Goal: Task Accomplishment & Management: Use online tool/utility

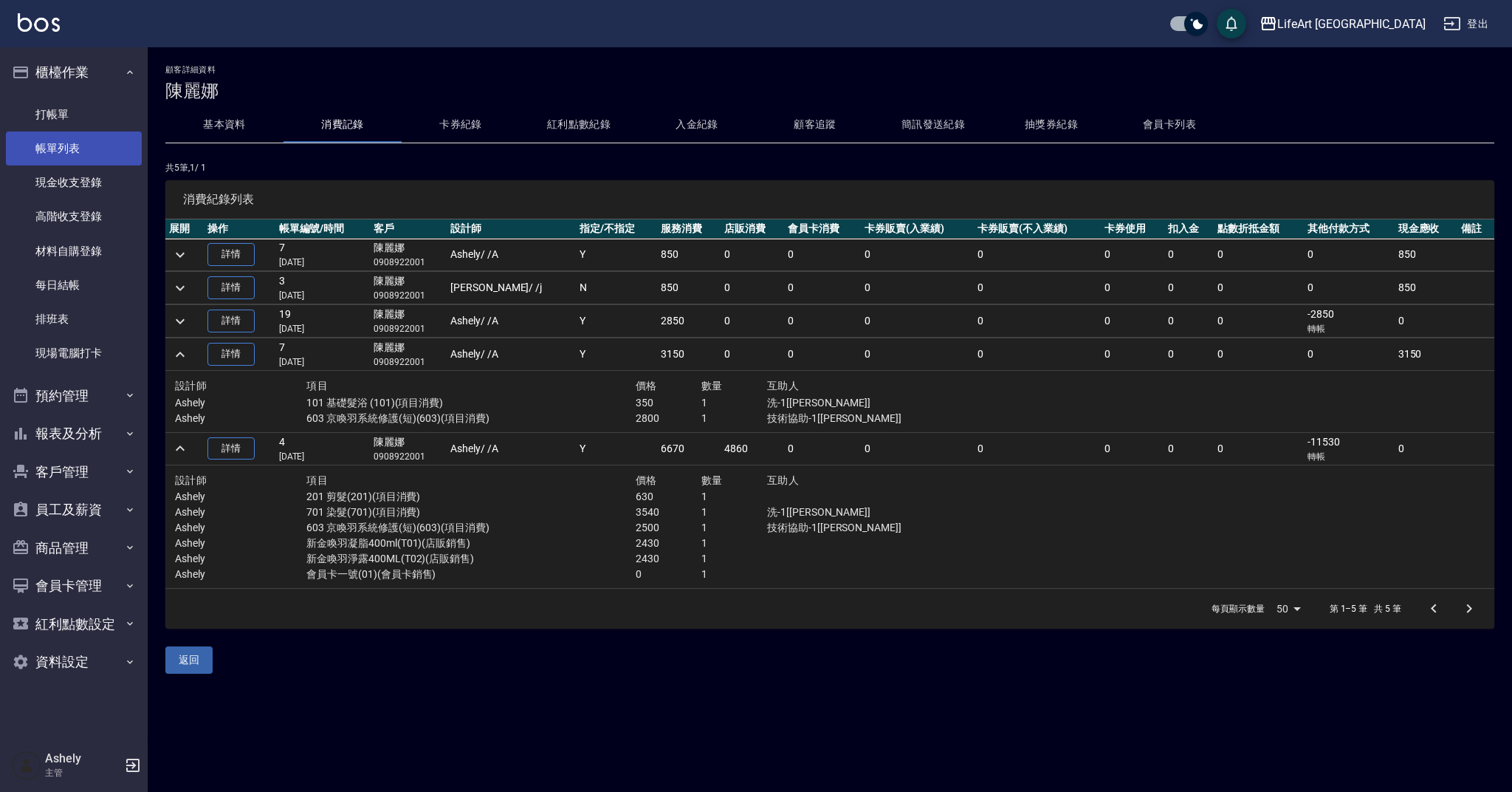
click at [107, 141] on link "帳單列表" at bounding box center [73, 148] width 136 height 34
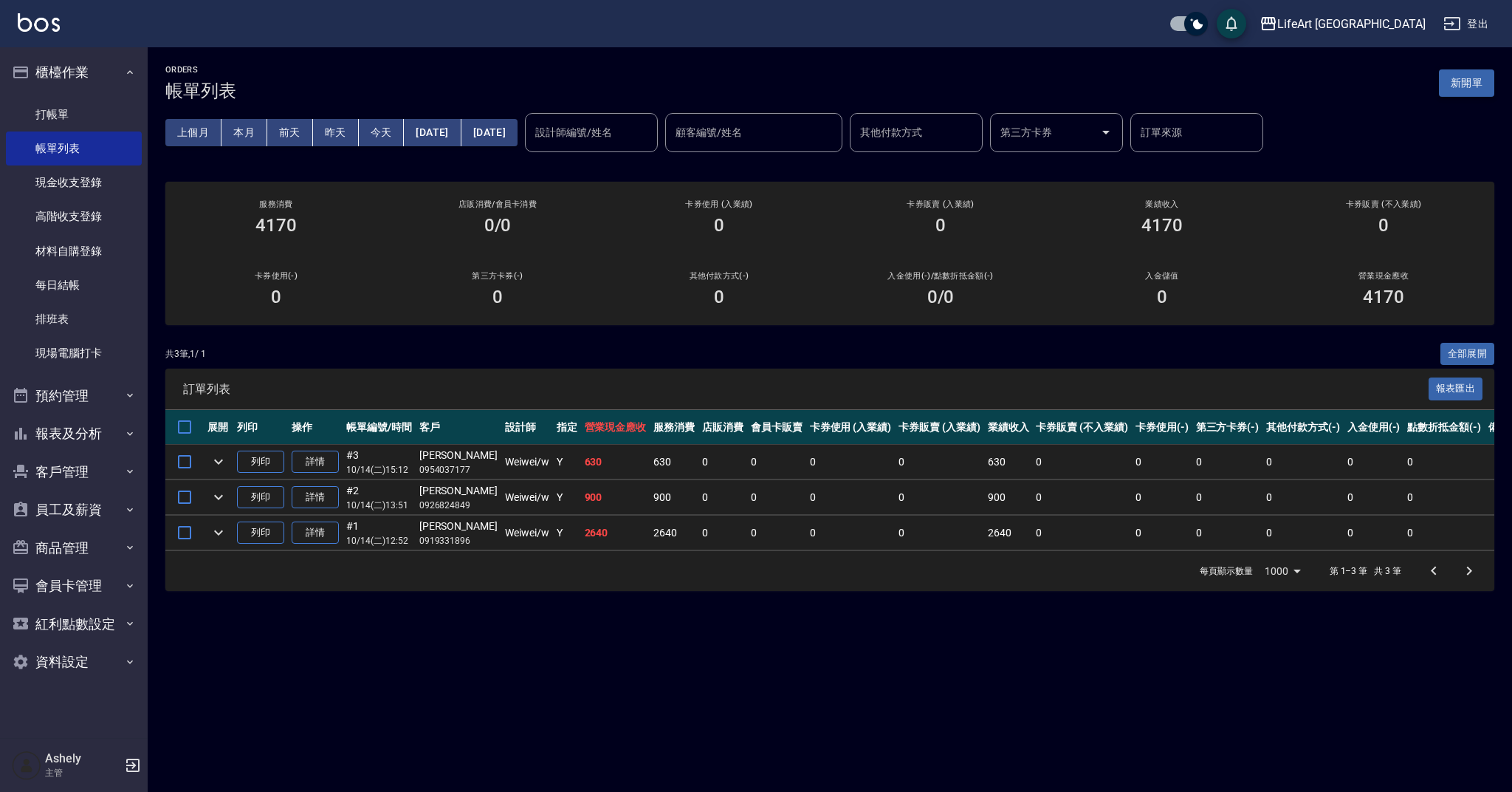
click at [1476, 81] on button "新開單" at bounding box center [1467, 83] width 56 height 27
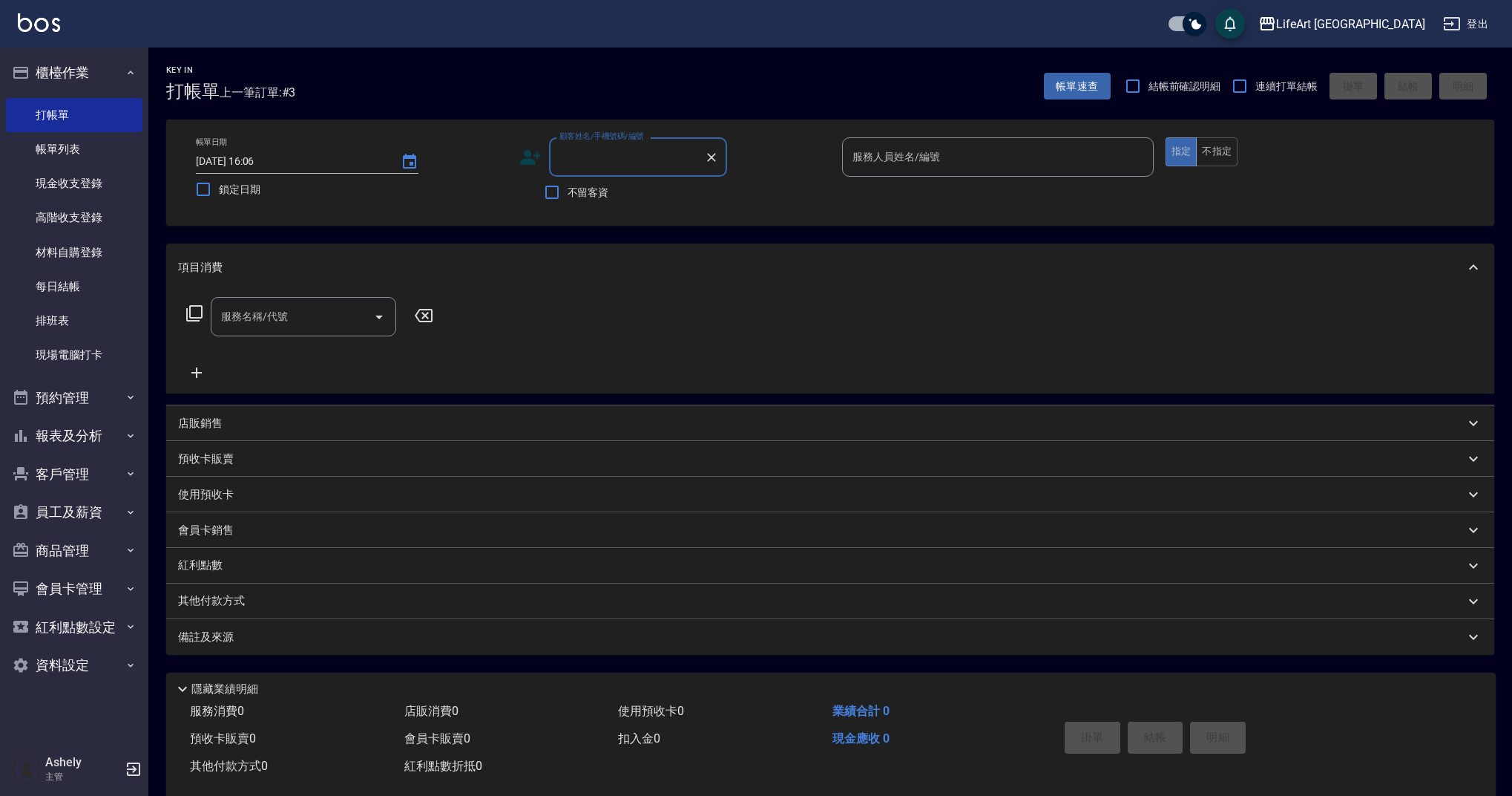
click at [580, 157] on input "顧客姓名/手機號碼/編號" at bounding box center [626, 157] width 142 height 26
type input "t"
drag, startPoint x: 655, startPoint y: 201, endPoint x: 942, endPoint y: 176, distance: 288.1
click at [655, 201] on li "[PERSON_NAME]/0987716641/" at bounding box center [637, 195] width 178 height 25
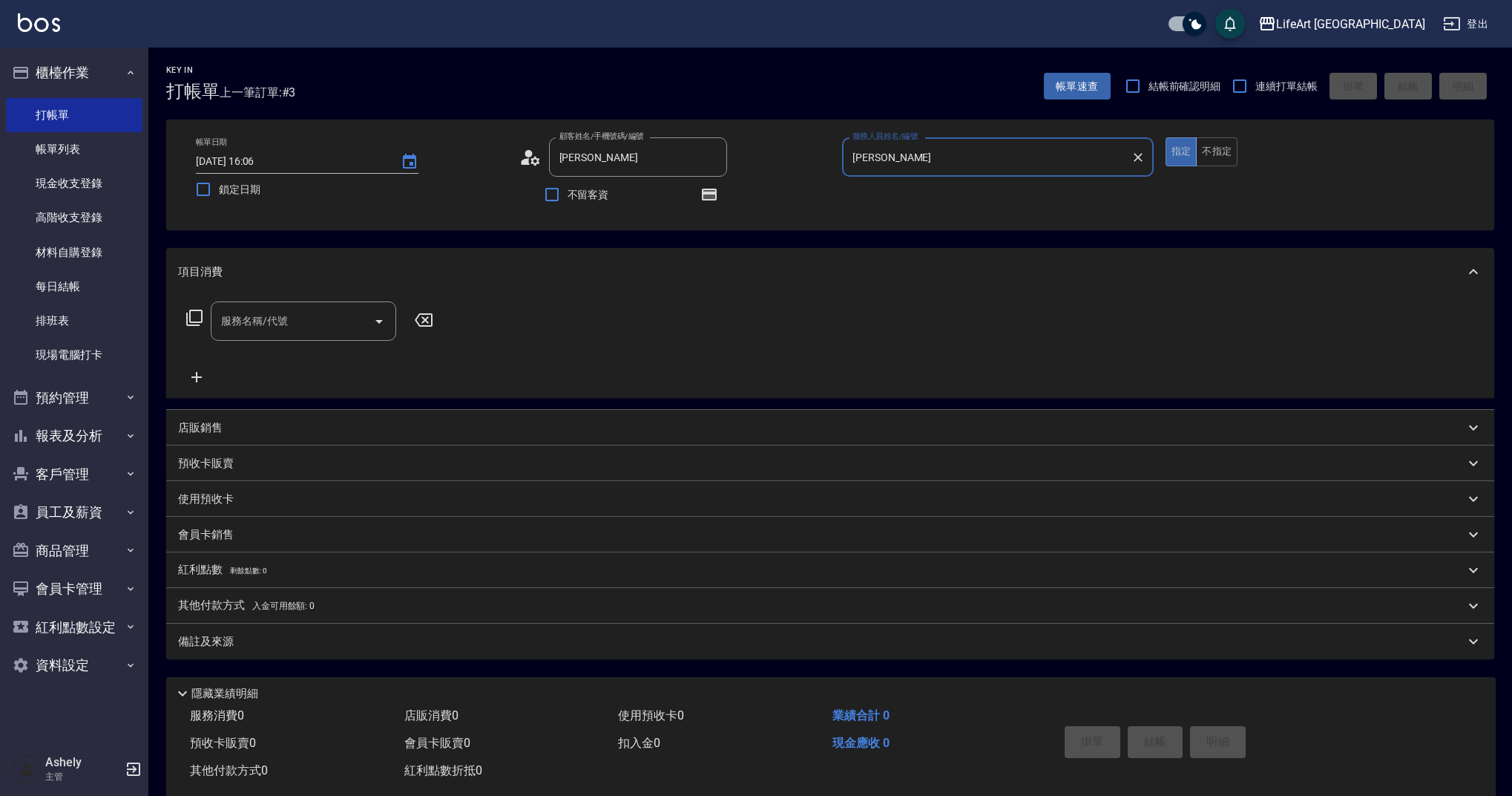
type input "[PERSON_NAME]/0987716641/"
type input "[PERSON_NAME]"
click at [705, 197] on icon "button" at bounding box center [709, 195] width 12 height 9
click at [866, 206] on div "帳單日期 [DATE] 16:06 鎖定日期 顧客姓名/手機號碼/編號 [PERSON_NAME]/0987716641/ 顧客姓名/手機號碼/編號 不留客資…" at bounding box center [831, 175] width 1293 height 75
click at [320, 300] on div "服務名稱/代號 服務名稱/代號" at bounding box center [830, 346] width 1328 height 102
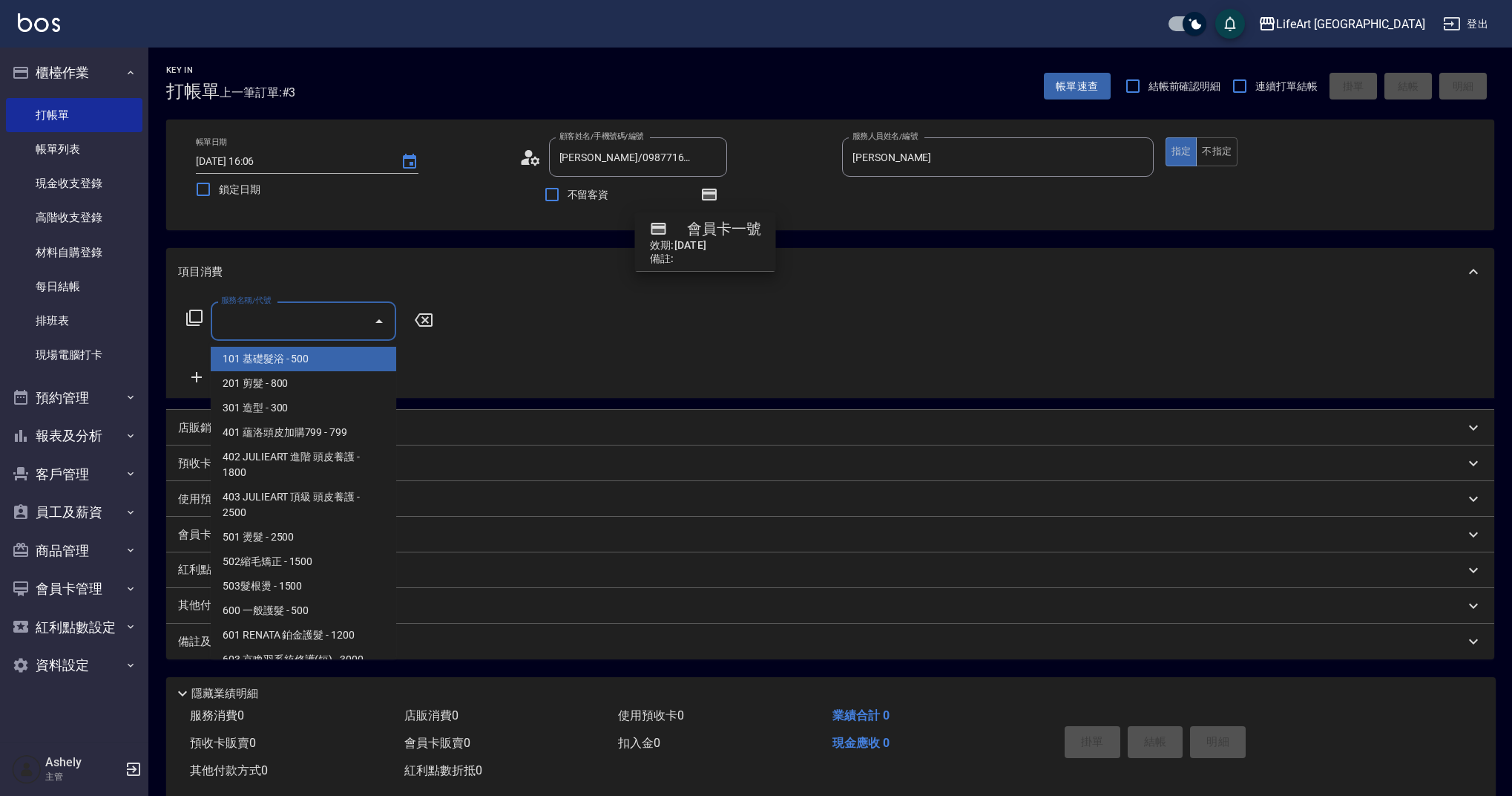
click at [318, 317] on input "服務名稱/代號" at bounding box center [292, 321] width 150 height 26
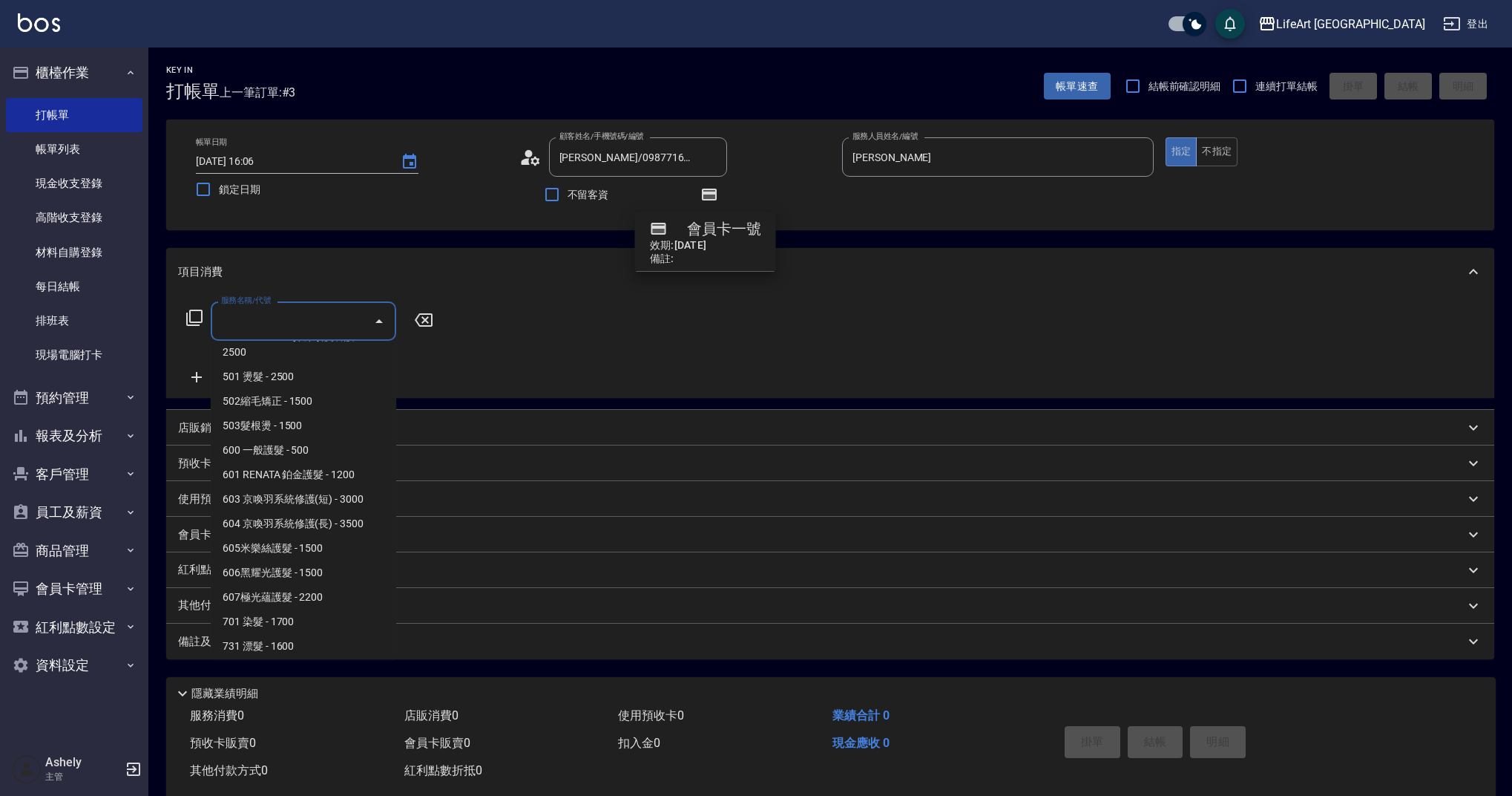
scroll to position [187, 0]
click at [349, 566] on span "607極光蘊護髮 - 2200" at bounding box center [303, 571] width 186 height 25
type input "607極光蘊護髮(607)"
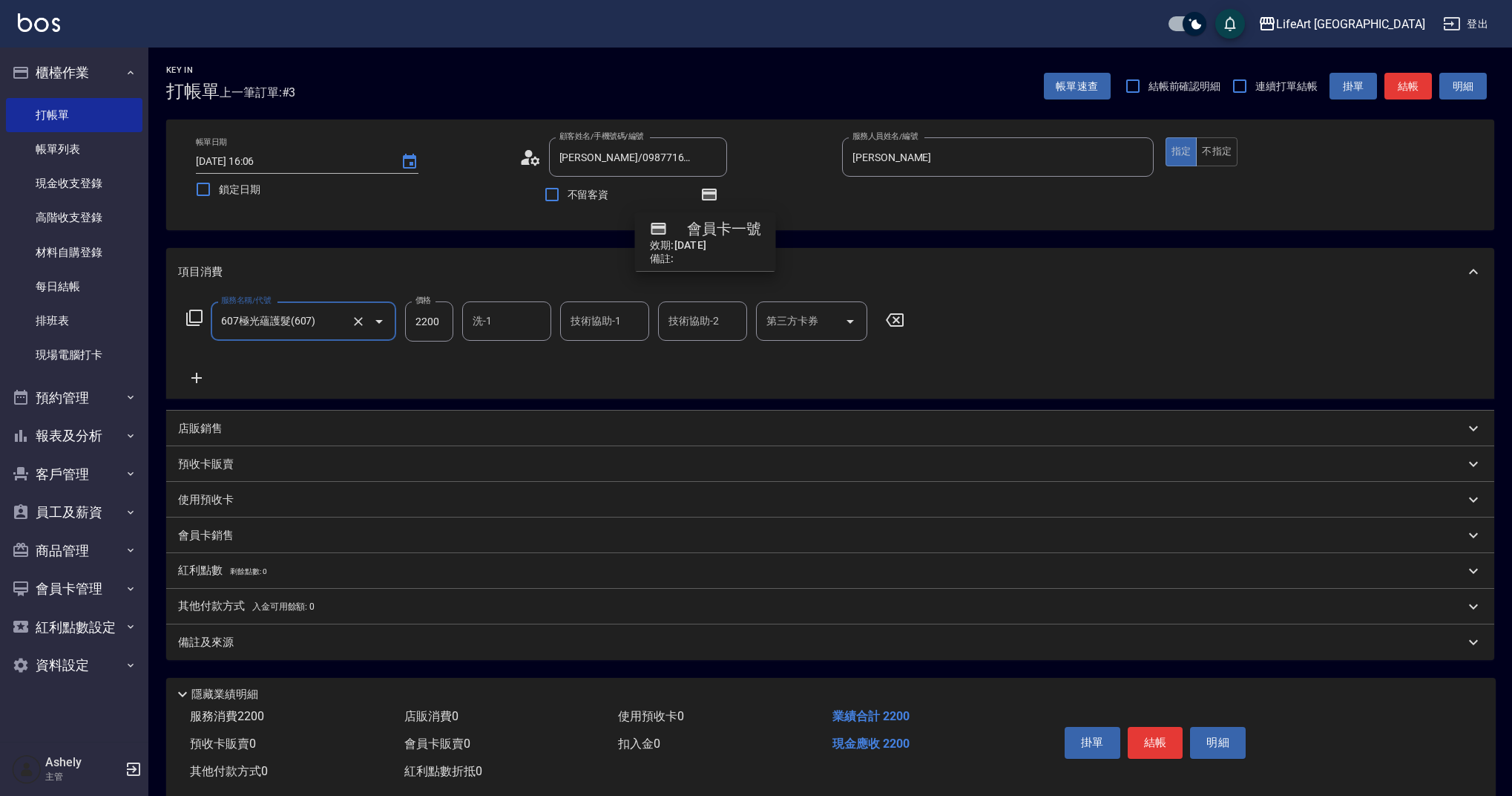
click at [192, 379] on icon at bounding box center [197, 378] width 10 height 10
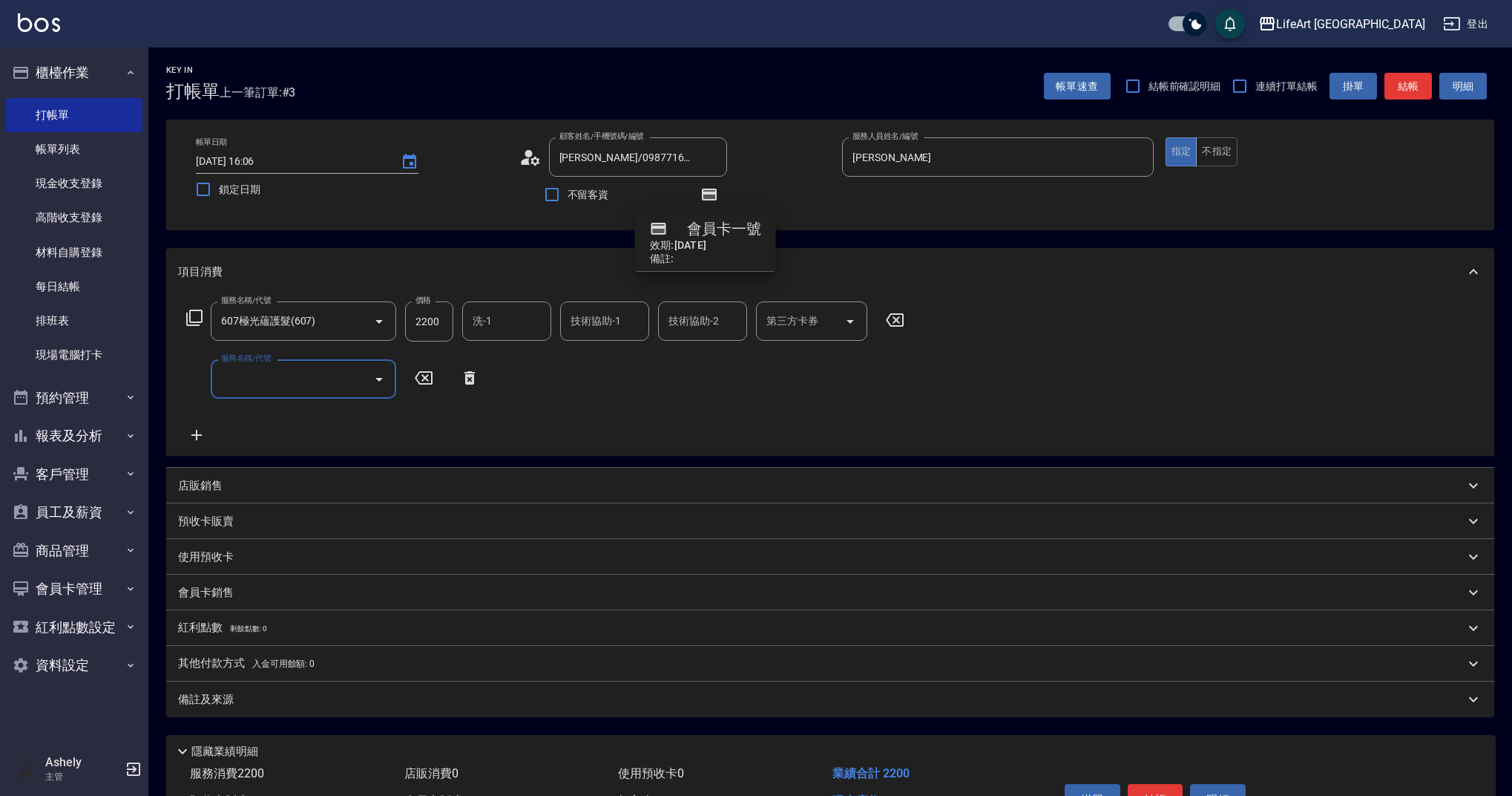
click at [286, 371] on input "服務名稱/代號" at bounding box center [292, 379] width 150 height 26
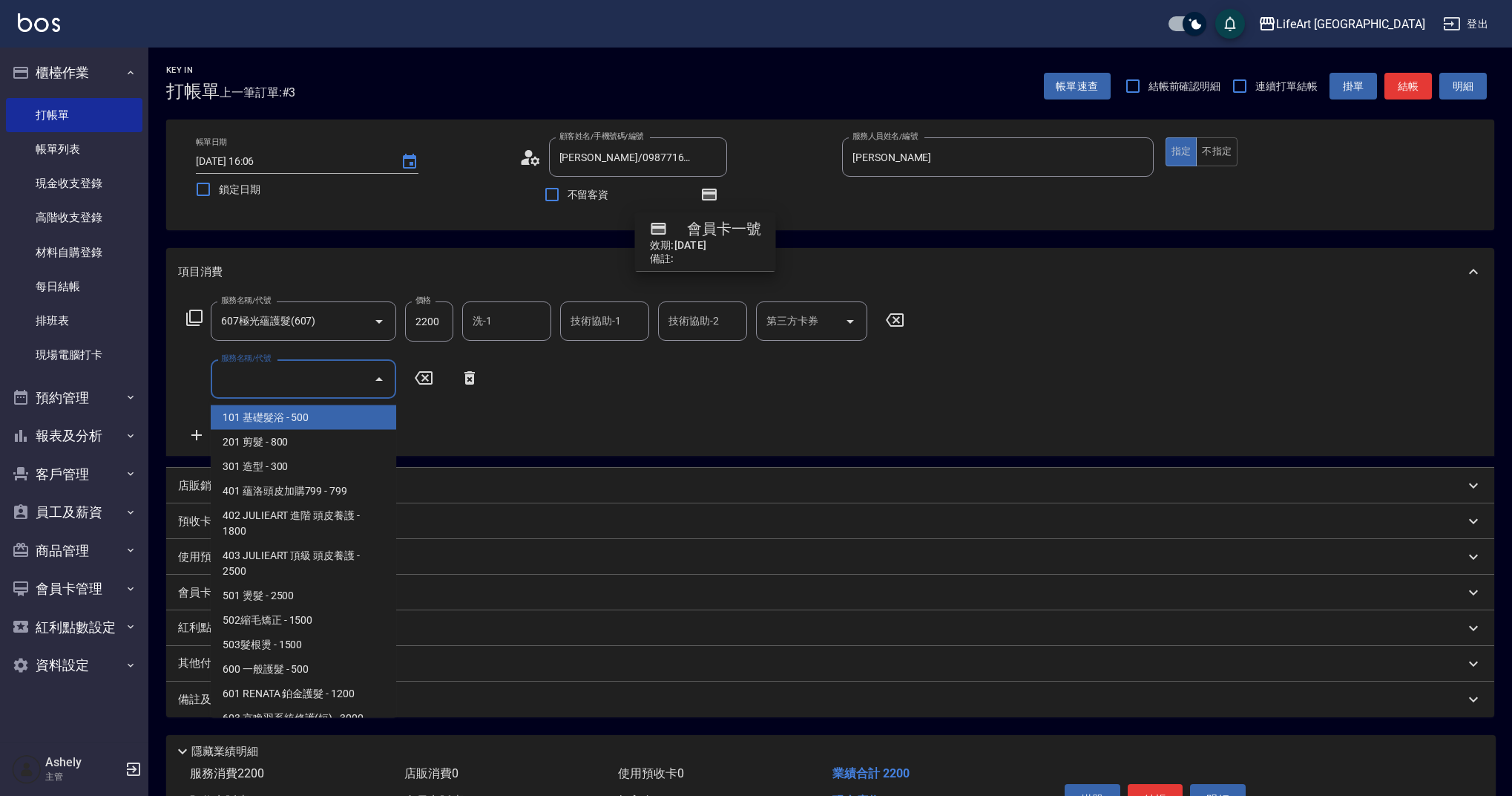
scroll to position [190, 0]
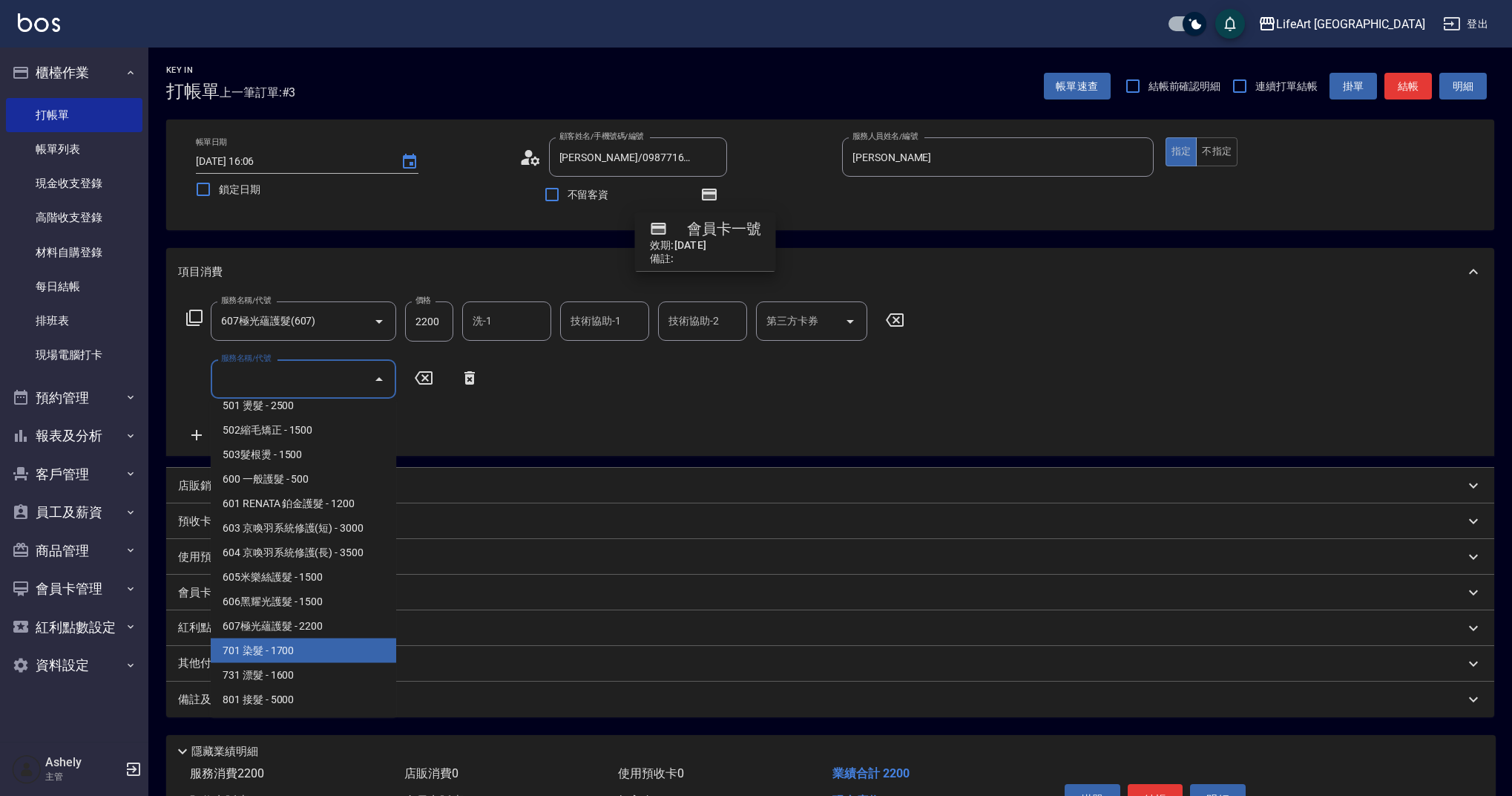
click at [321, 645] on span "701 染髮 - 1700" at bounding box center [303, 651] width 186 height 25
type input "701 染髮(701)"
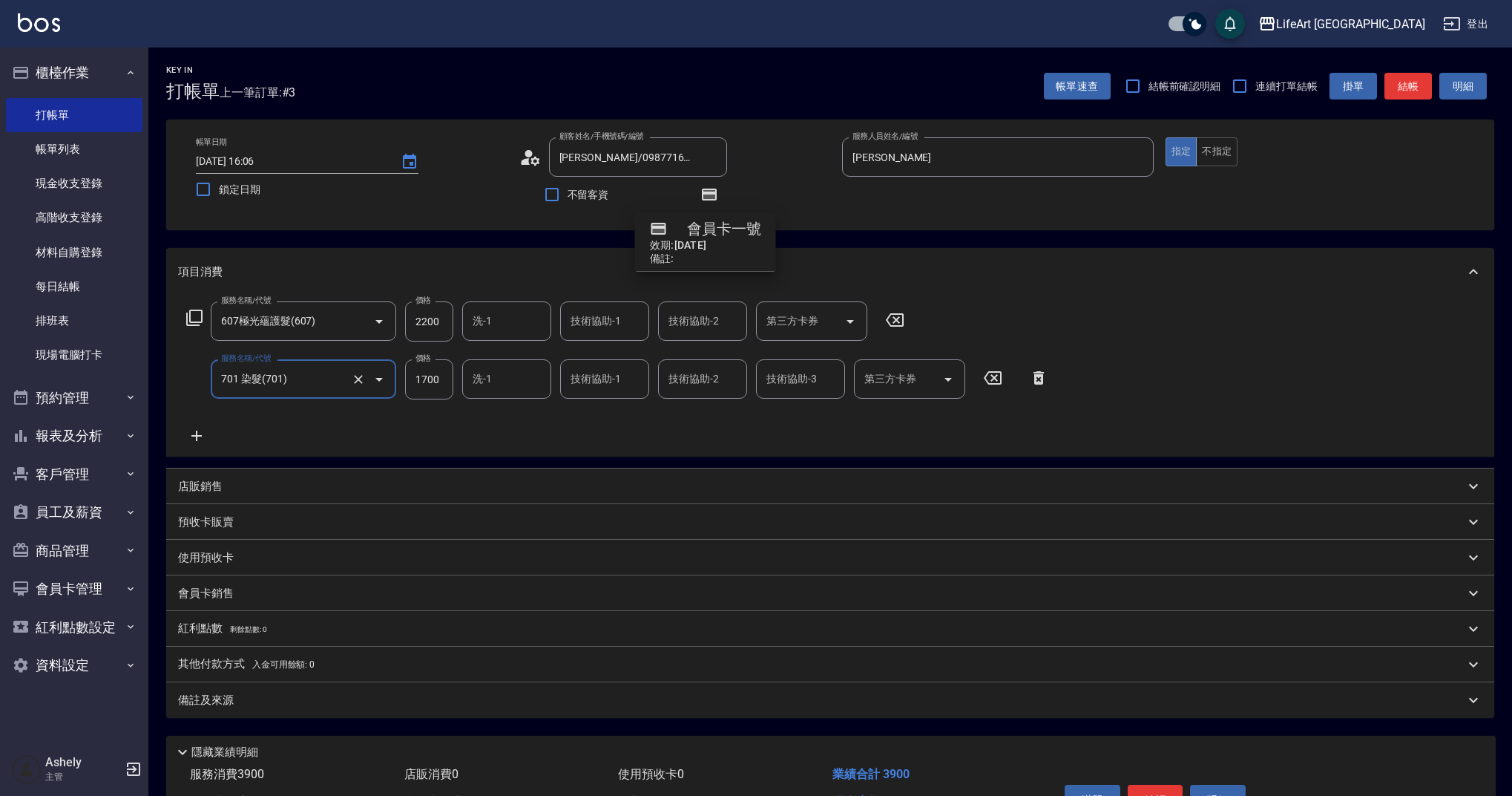
click at [447, 377] on input "1700" at bounding box center [429, 380] width 48 height 40
click at [203, 432] on icon at bounding box center [197, 436] width 37 height 18
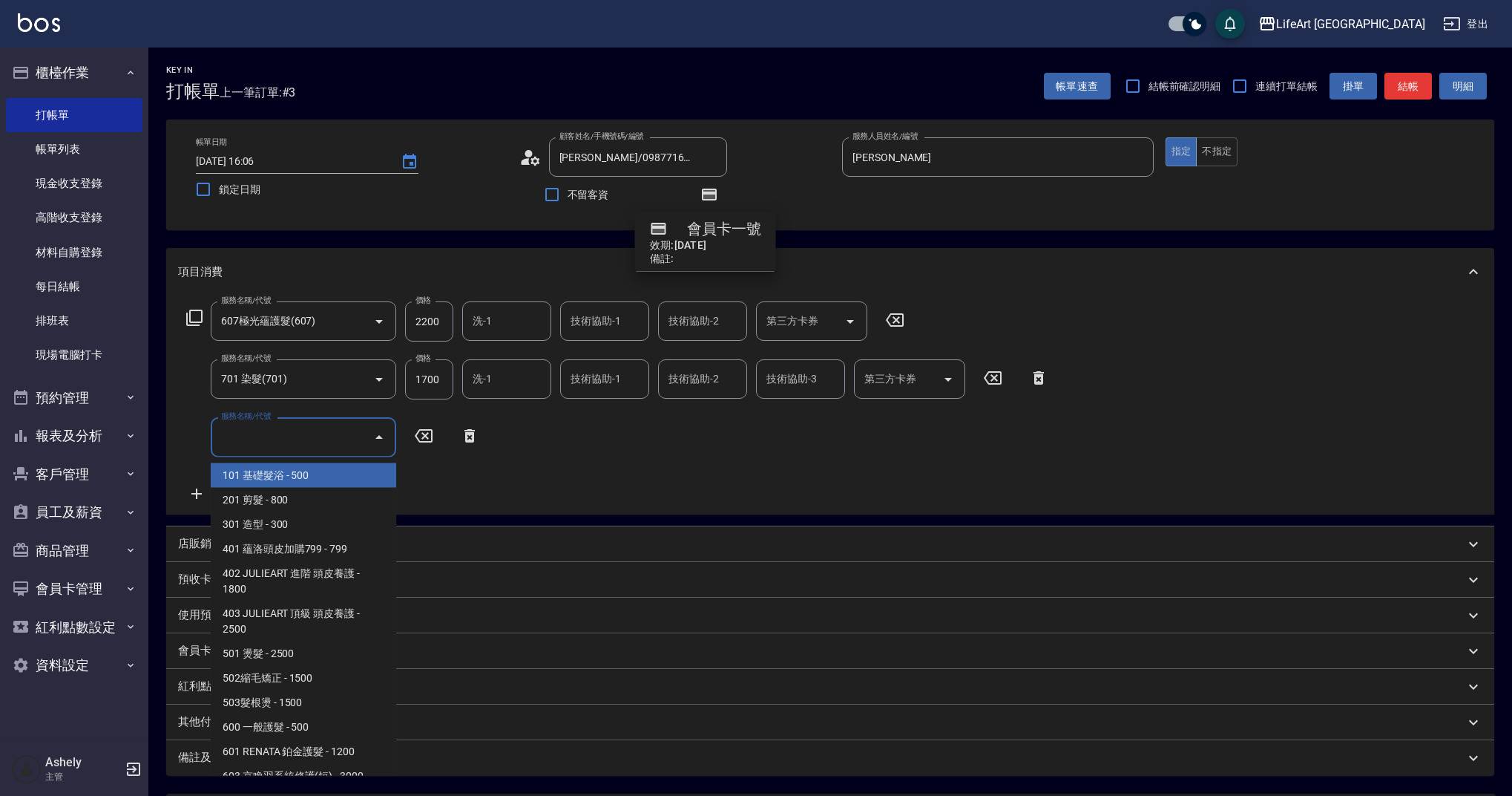
click at [276, 436] on input "服務名稱/代號" at bounding box center [292, 436] width 150 height 26
click at [262, 500] on span "201 剪髮 - 800" at bounding box center [303, 500] width 186 height 25
type input "201 剪髮(201)"
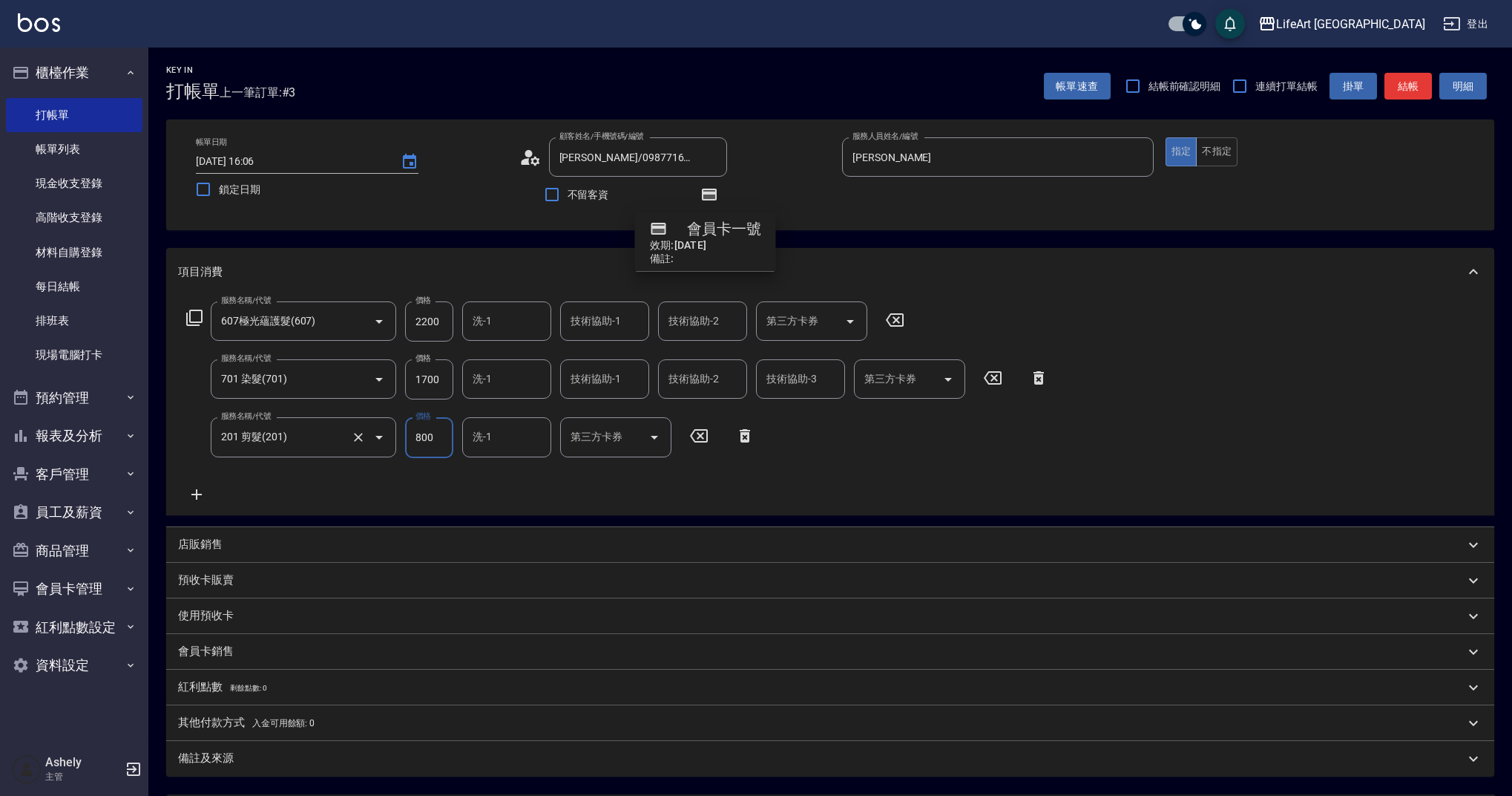
drag, startPoint x: 420, startPoint y: 436, endPoint x: 394, endPoint y: 433, distance: 26.2
click at [394, 433] on div "服務名稱/代號 201 剪髮(201) 服務名稱/代號 價格 800 價格 洗-1 洗-1 第三方卡券 第三方卡券" at bounding box center [470, 437] width 585 height 40
type input "900"
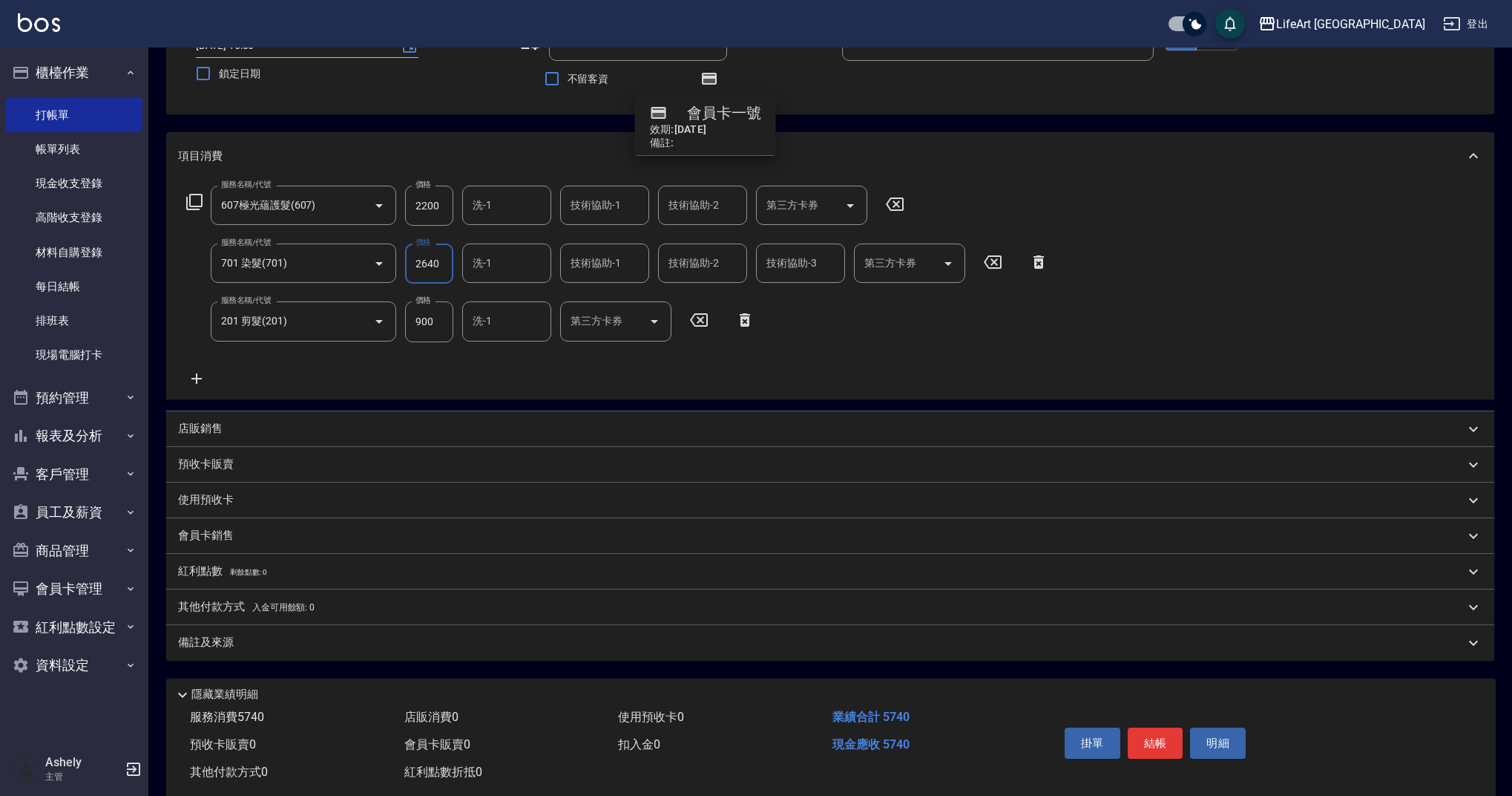
scroll to position [148, 0]
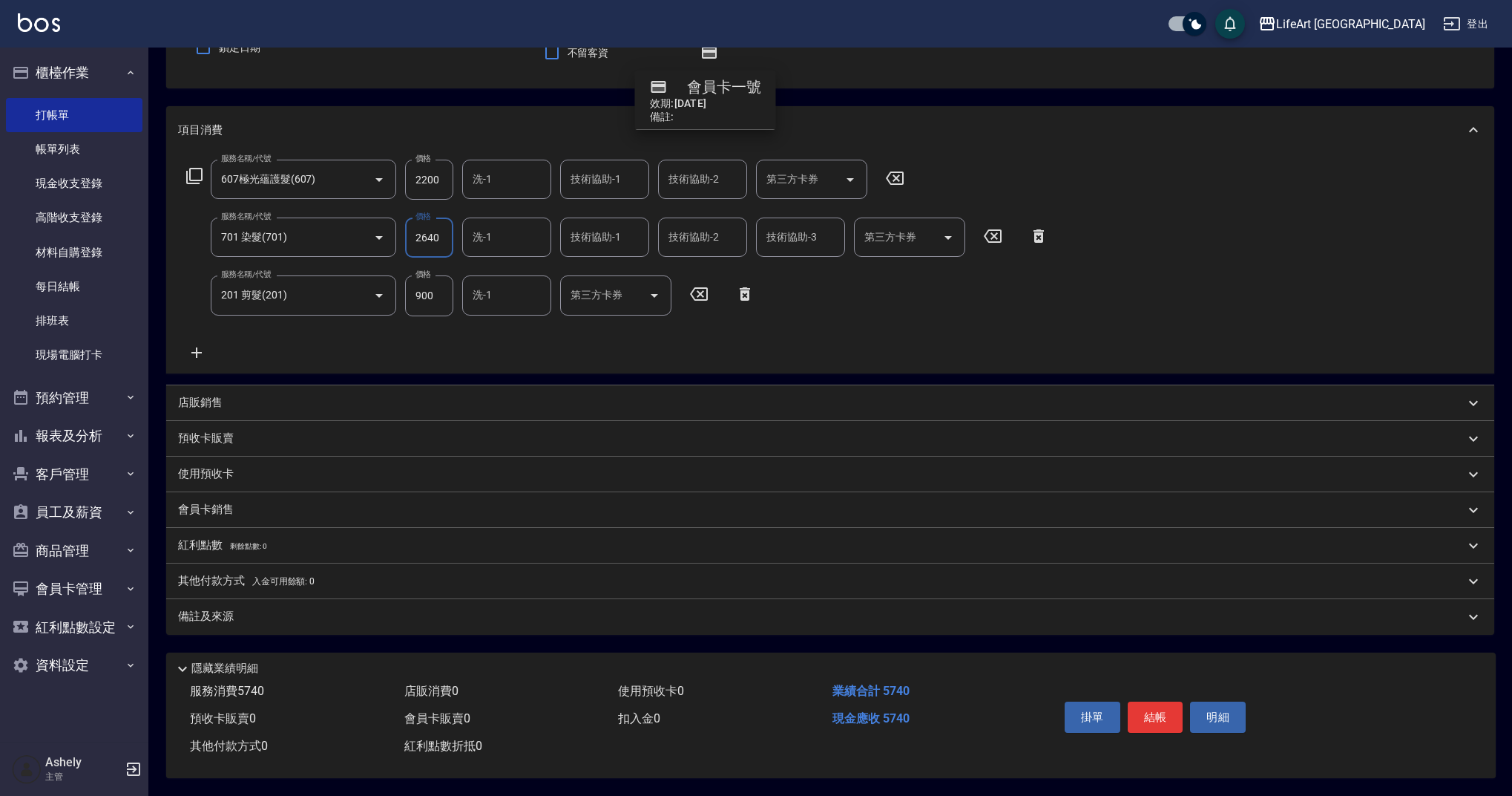
type input "2640"
click at [277, 609] on div "備註及來源" at bounding box center [822, 616] width 1287 height 16
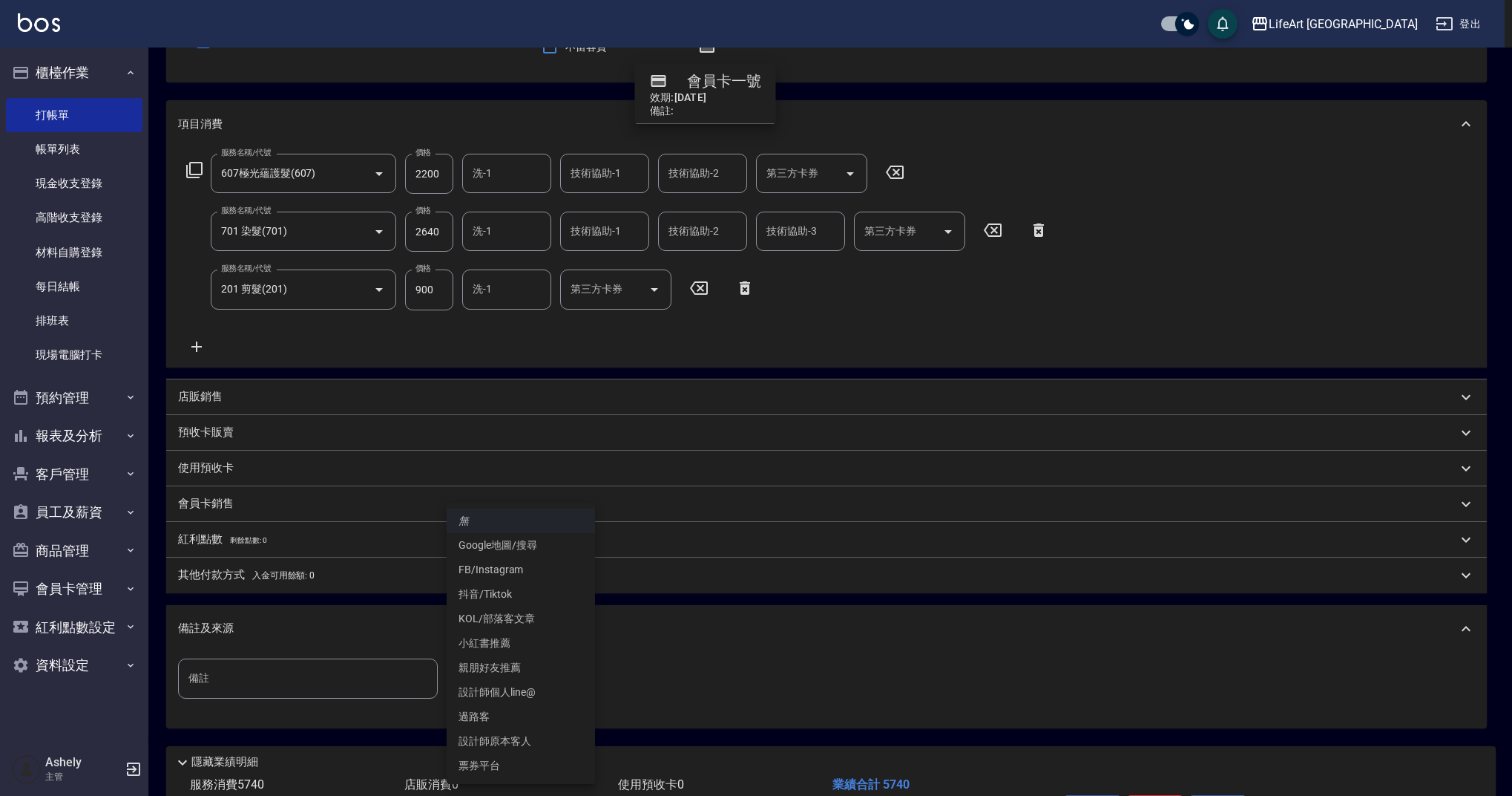
click at [529, 689] on body "LifeArt 蘆洲 登出 櫃檯作業 打帳單 帳單列表 現金收支登錄 高階收支登錄 材料自購登錄 每日結帳 排班表 現場電腦打卡 預約管理 預約管理 單日預約…" at bounding box center [756, 371] width 1512 height 1037
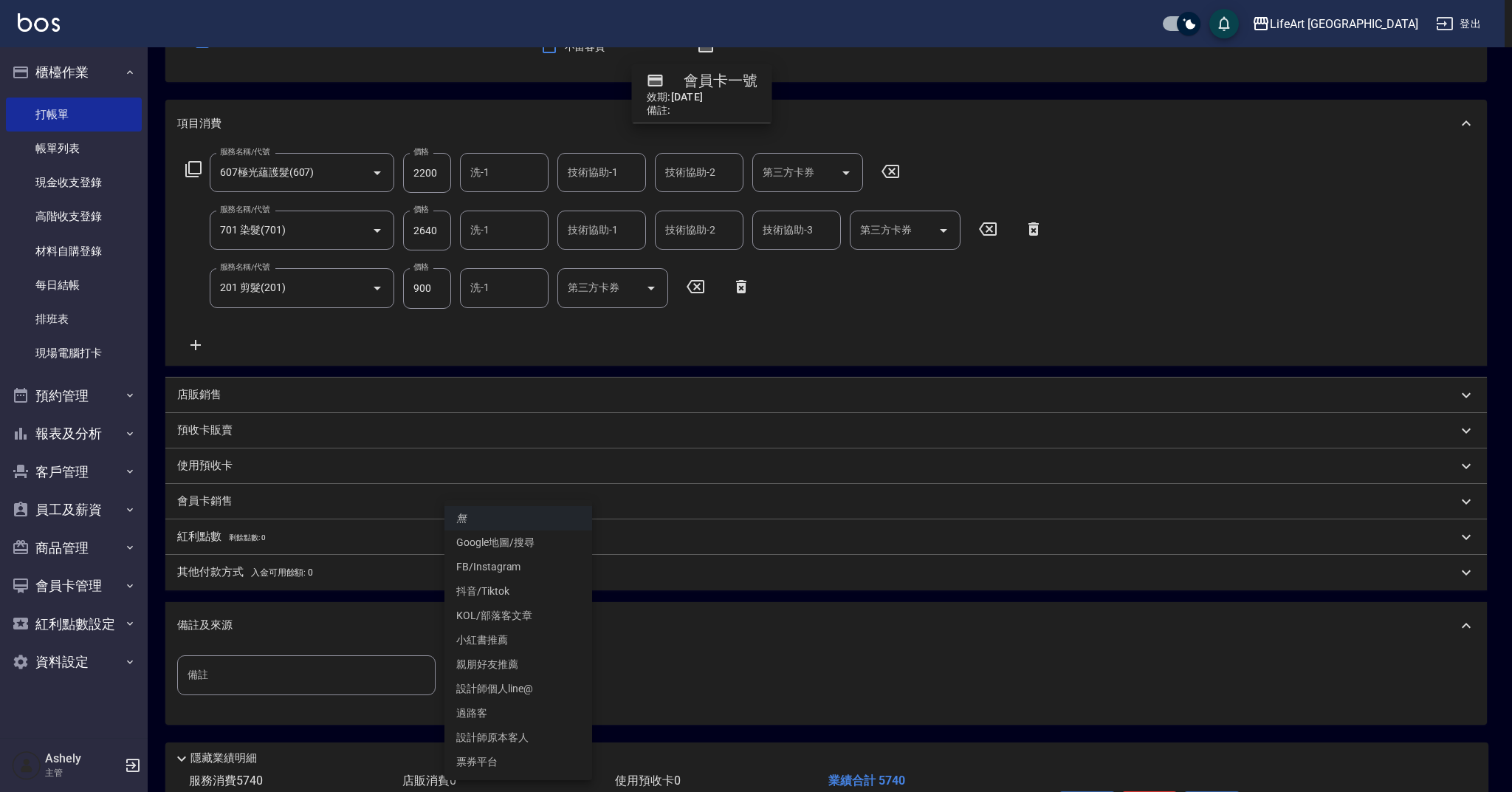
click at [514, 739] on li "設計師原本客人" at bounding box center [518, 737] width 148 height 24
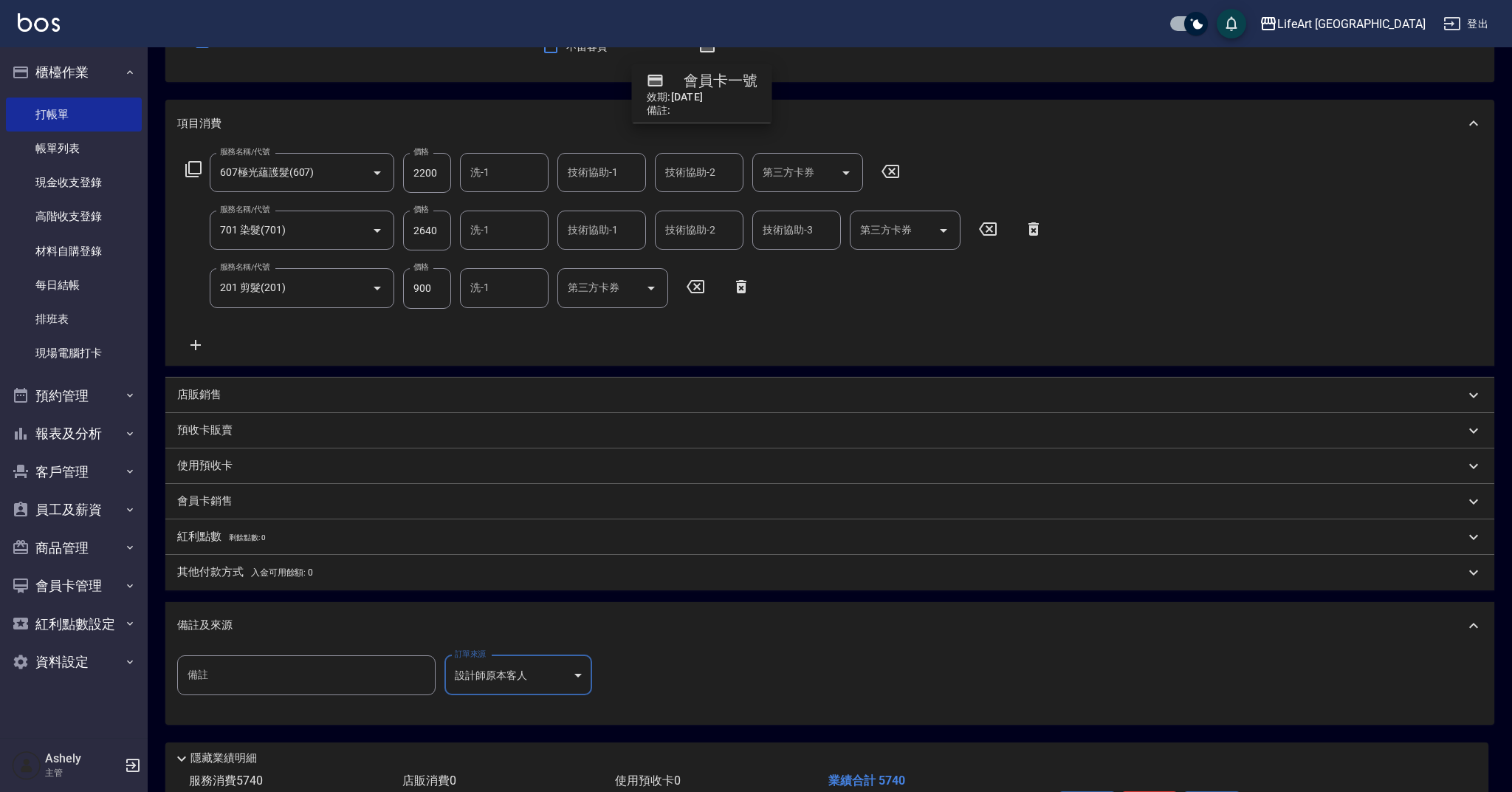
type input "設計師原本客人"
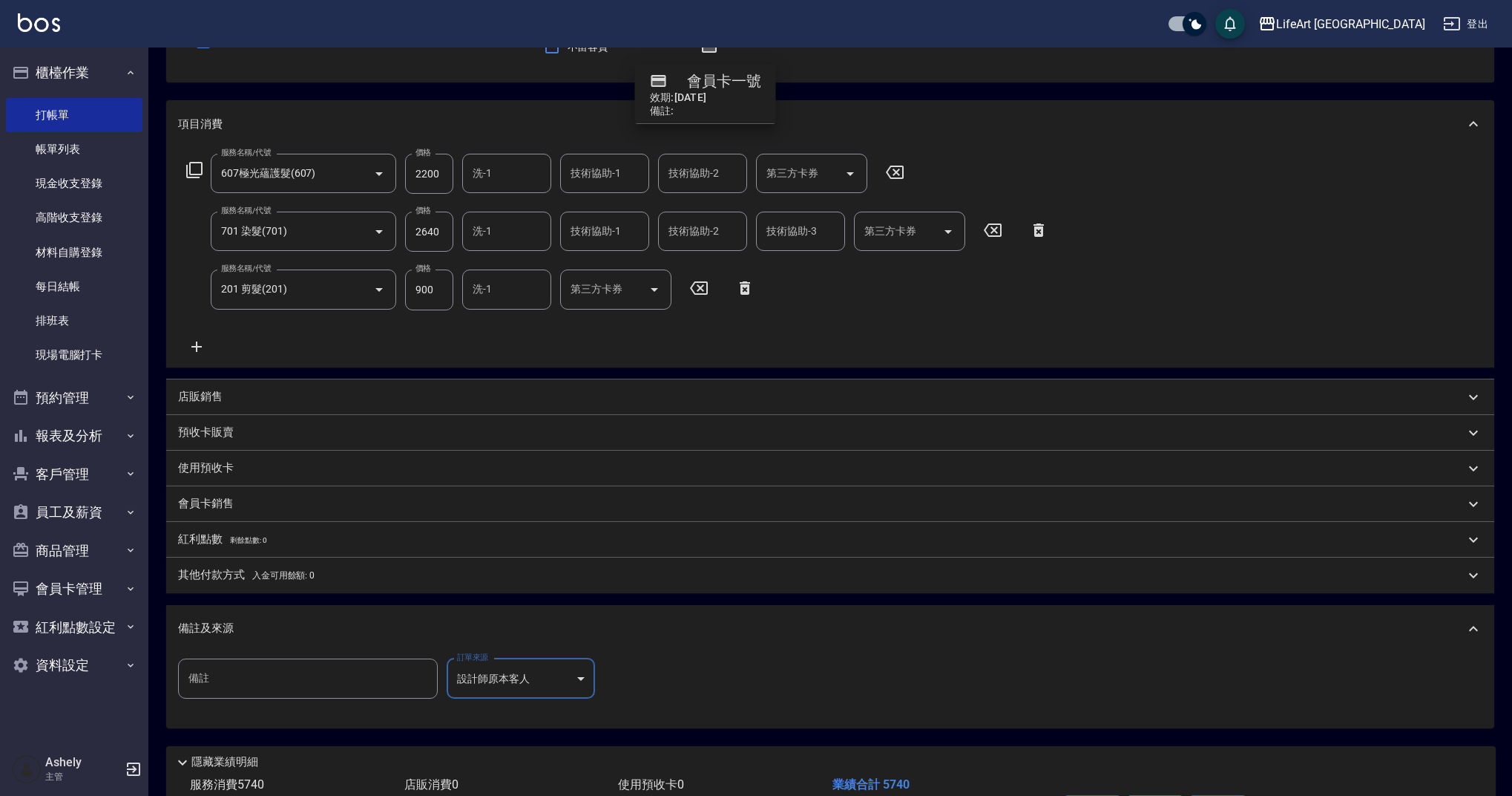
click at [1132, 319] on div "服務名稱/代號 607極光蘊護髮(607) 服務名稱/代號 價格 2200 價格 洗-1 洗-1 技術協助-1 技術協助-1 技術協助-2 技術協助-2 第三…" at bounding box center [830, 257] width 1328 height 219
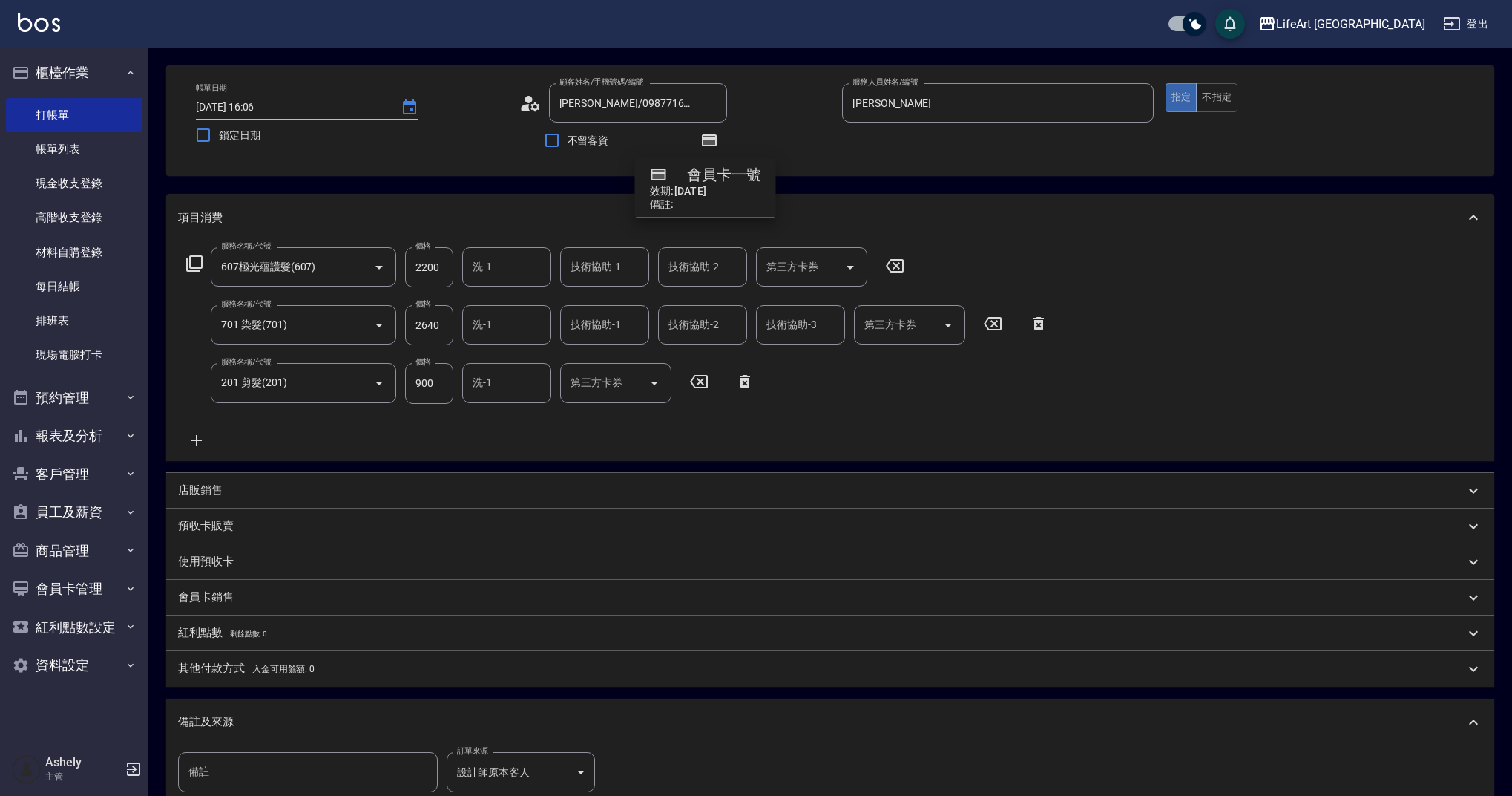
scroll to position [79, 0]
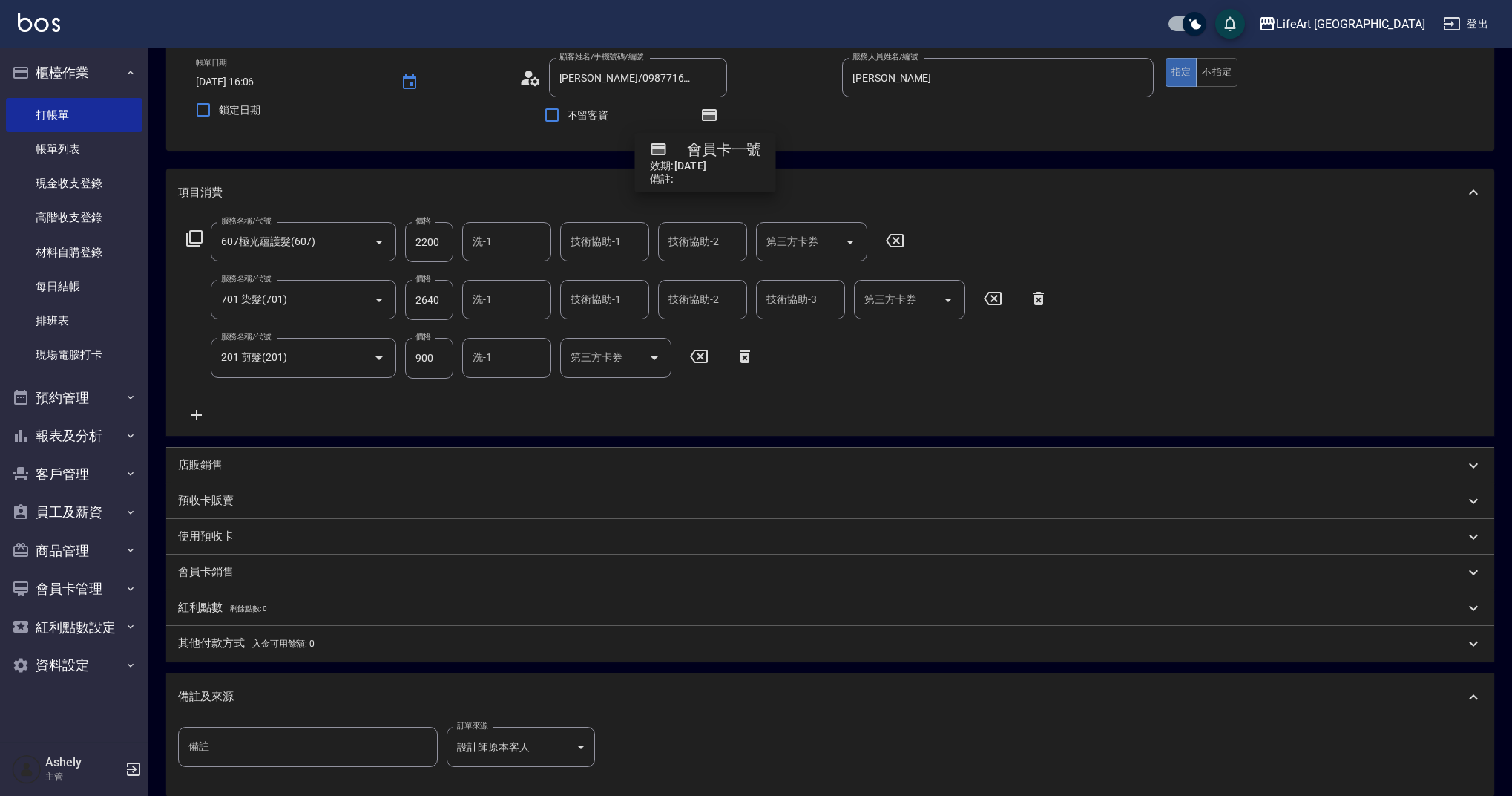
click at [227, 603] on p "紅利點數 剩餘點數: 0" at bounding box center [222, 608] width 88 height 16
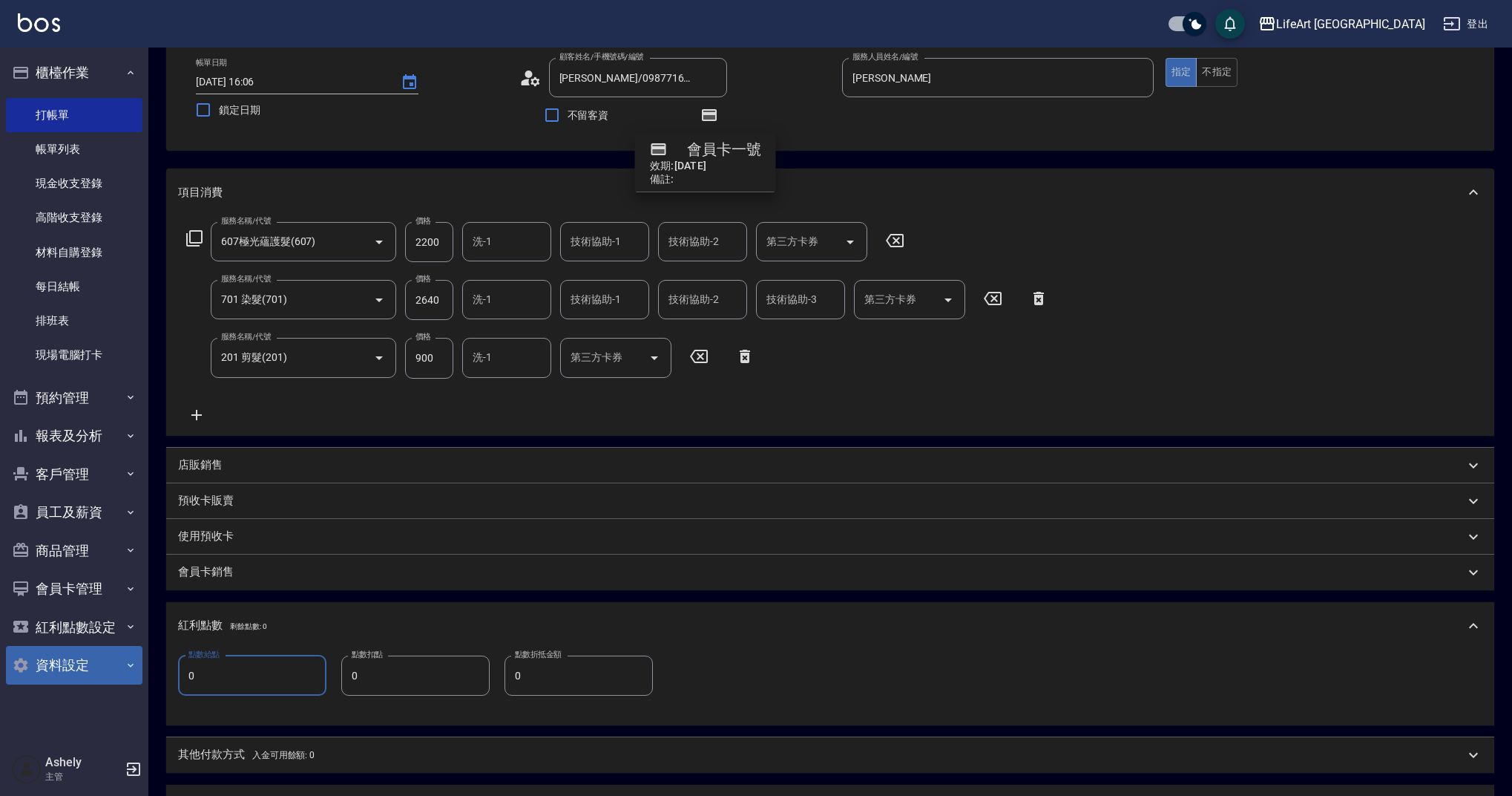
drag, startPoint x: 251, startPoint y: 672, endPoint x: 102, endPoint y: 649, distance: 150.8
click at [102, 649] on div "LifeArt 蘆洲 登出 櫃檯作業 打帳單 帳單列表 現金收支登錄 高階收支登錄 材料自購登錄 每日結帳 排班表 現場電腦打卡 預約管理 預約管理 單日預約…" at bounding box center [756, 495] width 1512 height 1149
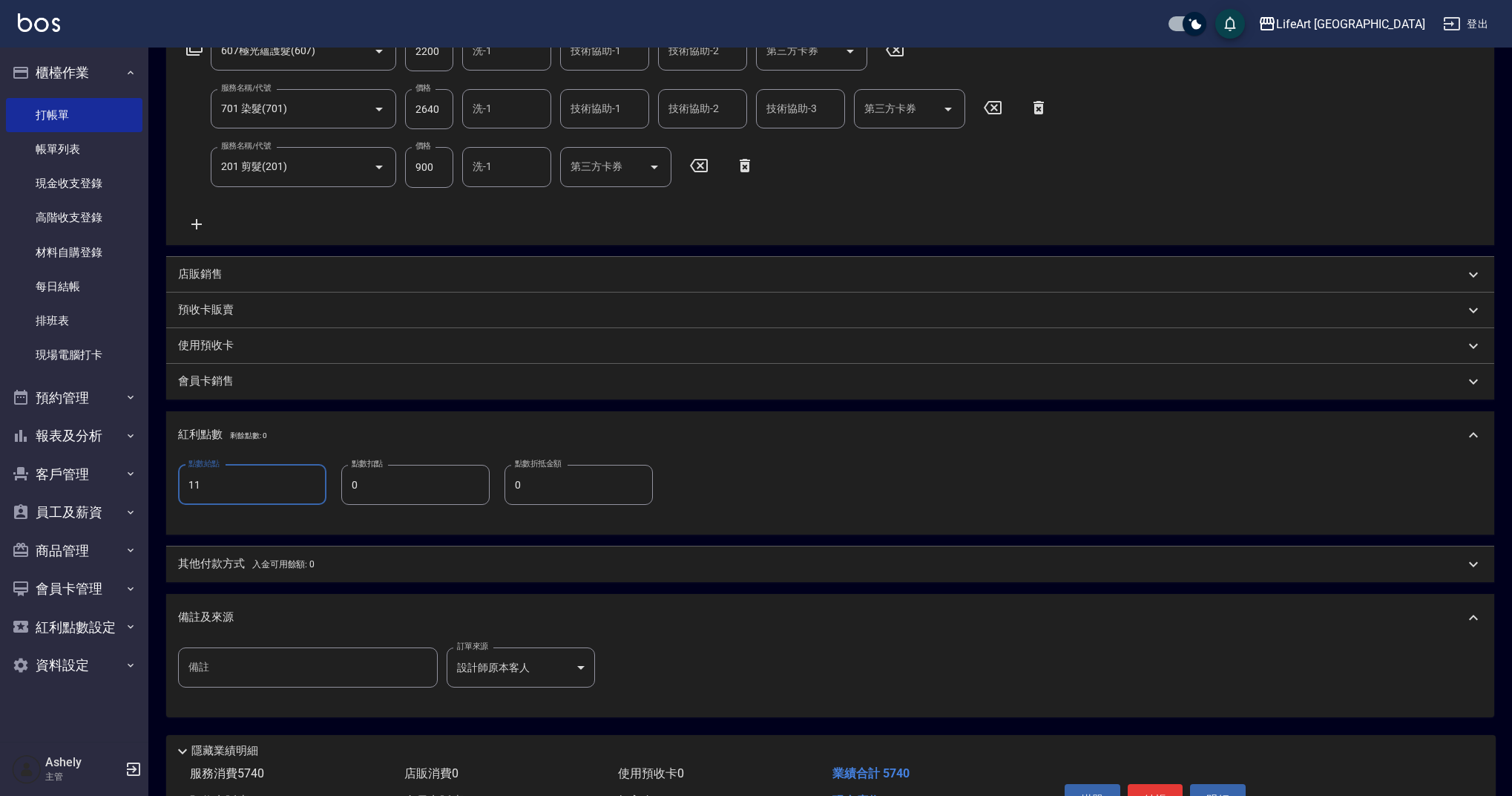
scroll to position [360, 0]
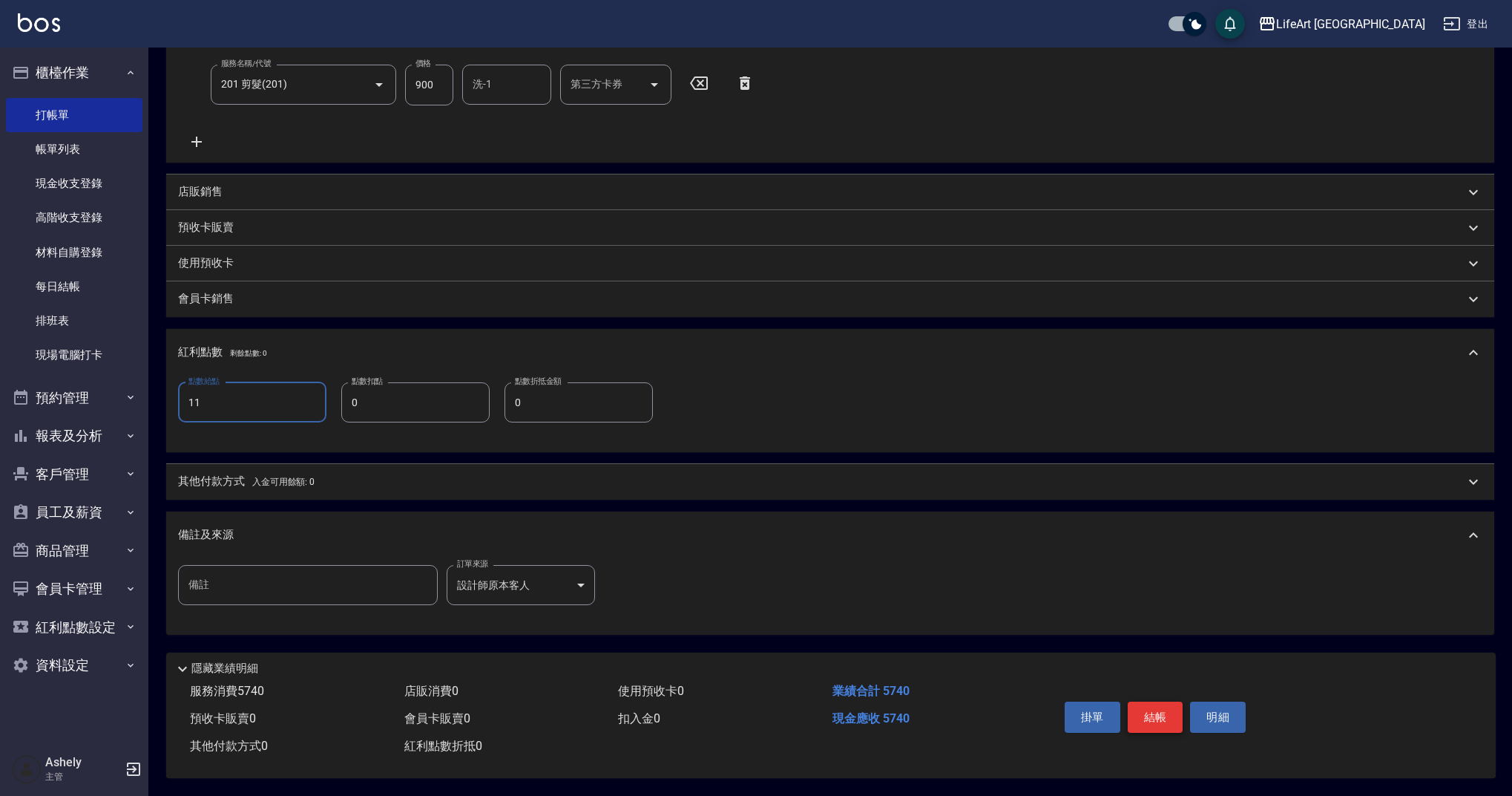
type input "11"
click at [1155, 711] on button "結帳" at bounding box center [1156, 717] width 56 height 31
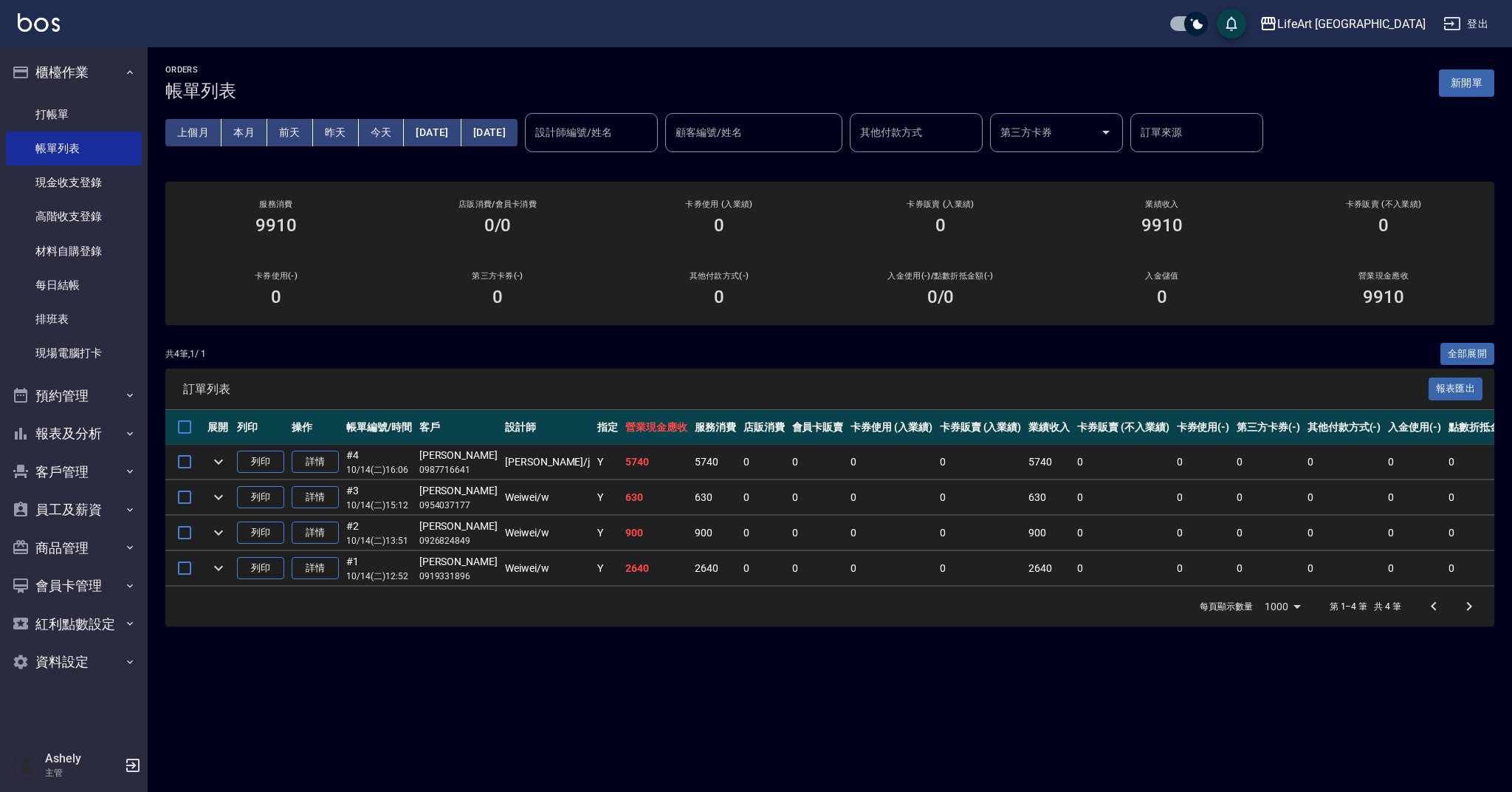
click at [1275, 340] on div "ORDERS 帳單列表 新開單 上個月 本月 [DATE] [DATE] [DATE] [DATE] [DATE] 設計師編號/姓名 設計師編號/姓名 顧客編…" at bounding box center [829, 346] width 1364 height 597
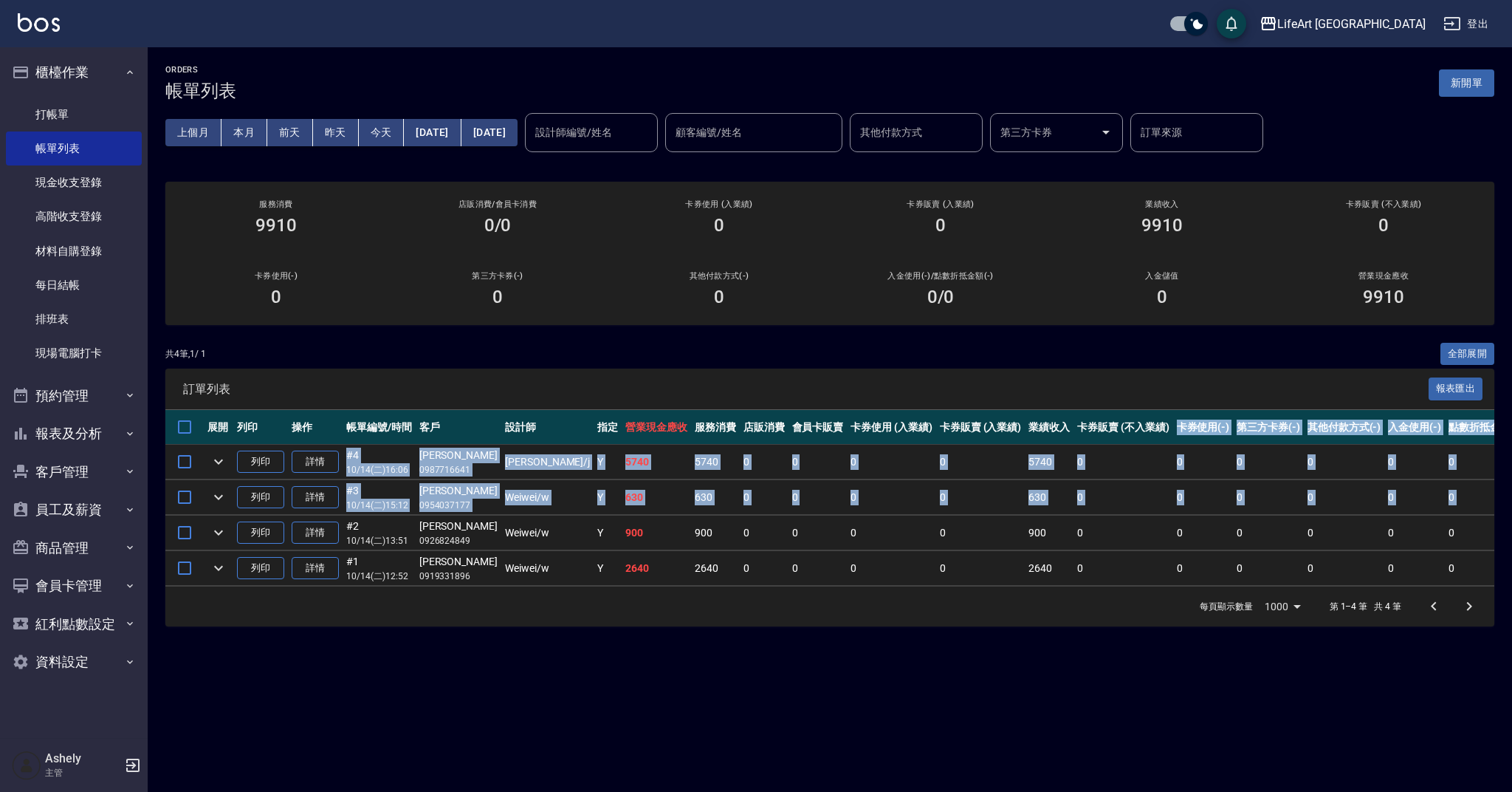
drag, startPoint x: 1511, startPoint y: 447, endPoint x: 1511, endPoint y: 520, distance: 73.0
click at [1511, 520] on div "ORDERS 帳單列表 新開單 上個月 本月 [DATE] [DATE] [DATE] [DATE] [DATE] 設計師編號/姓名 設計師編號/姓名 顧客編…" at bounding box center [829, 346] width 1364 height 597
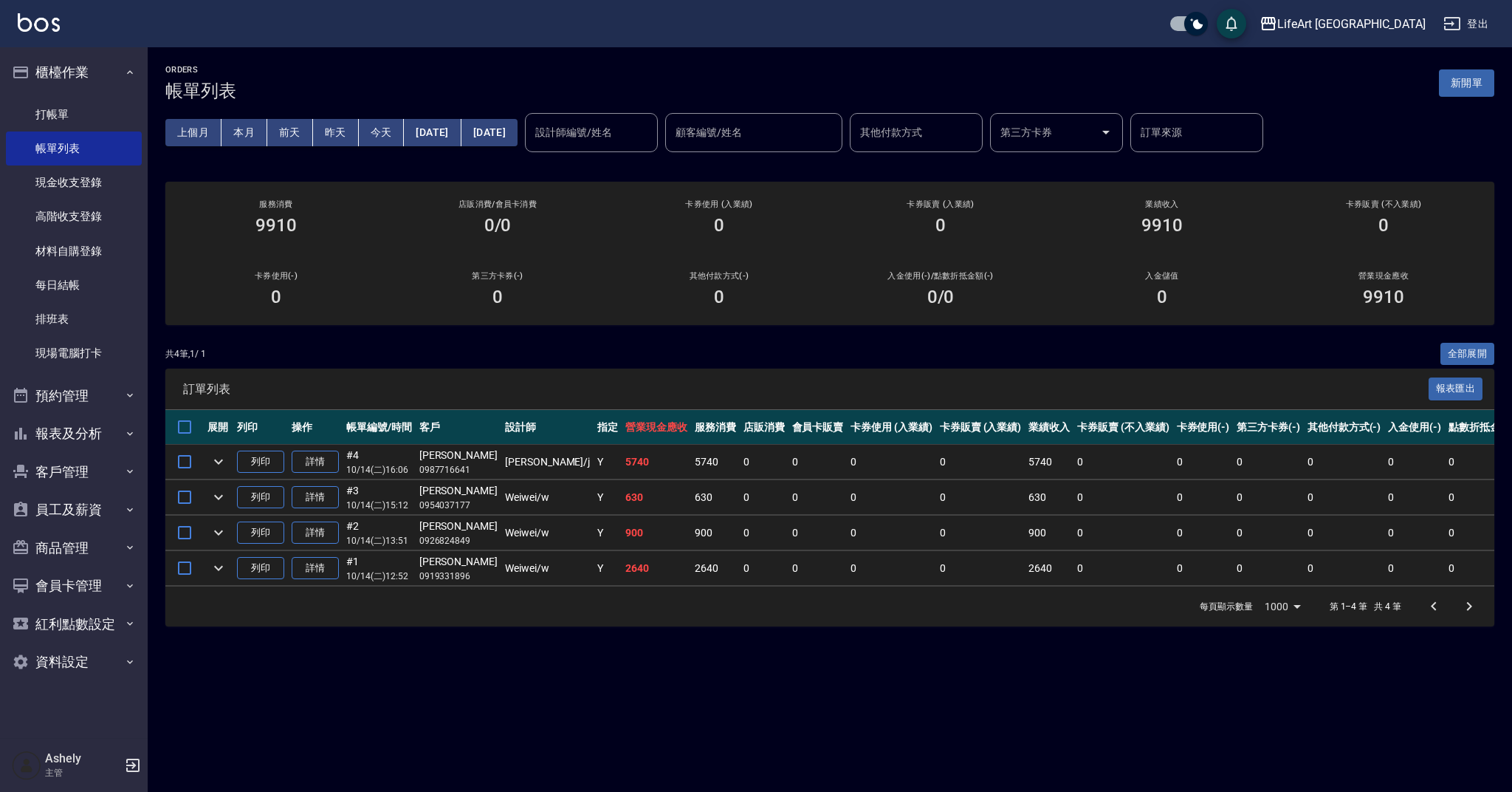
click at [1355, 320] on div "營業現金應收 9910" at bounding box center [1384, 289] width 222 height 72
drag, startPoint x: 1511, startPoint y: 395, endPoint x: 1511, endPoint y: 356, distance: 39.0
click at [1511, 356] on div "ORDERS 帳單列表 新開單 上個月 本月 [DATE] [DATE] [DATE] [DATE] [DATE] 設計師編號/姓名 設計師編號/姓名 顧客編…" at bounding box center [829, 346] width 1364 height 597
click at [651, 94] on div "ORDERS 帳單列表 新開單" at bounding box center [829, 83] width 1329 height 36
click at [387, 93] on div "ORDERS 帳單列表 新開單" at bounding box center [829, 83] width 1329 height 36
